Goal: Navigation & Orientation: Find specific page/section

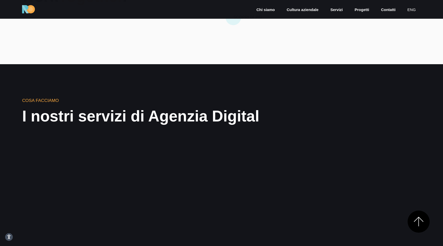
scroll to position [350, 0]
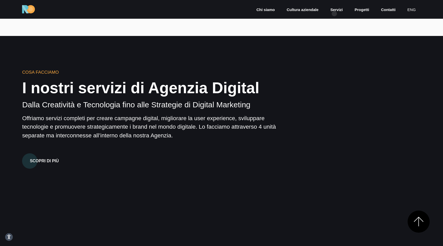
click at [335, 14] on nav "Chi siamo Cultura aziendale Servizi Progetti Contatti eng" at bounding box center [336, 9] width 170 height 24
click at [336, 12] on link "Servizi" at bounding box center [336, 10] width 13 height 6
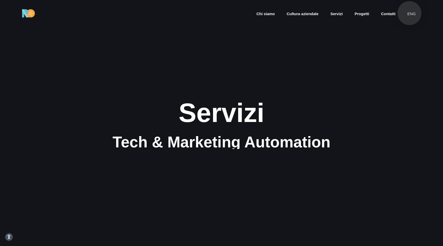
click at [410, 14] on link "eng" at bounding box center [411, 14] width 9 height 6
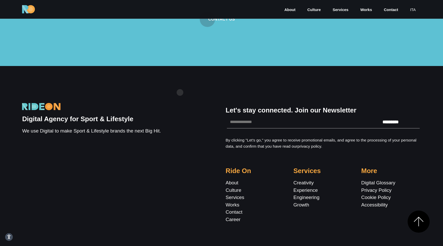
scroll to position [1484, 0]
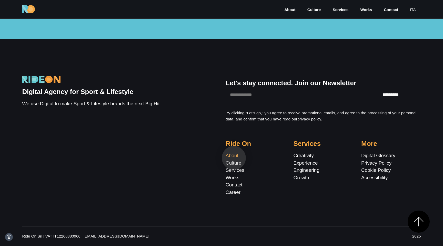
click at [234, 158] on link "About" at bounding box center [232, 155] width 13 height 5
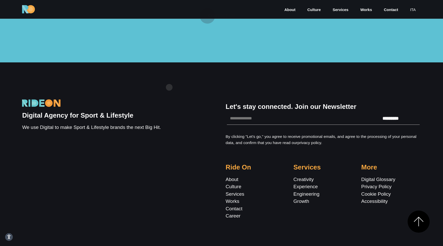
scroll to position [2002, 0]
